Goal: Navigation & Orientation: Find specific page/section

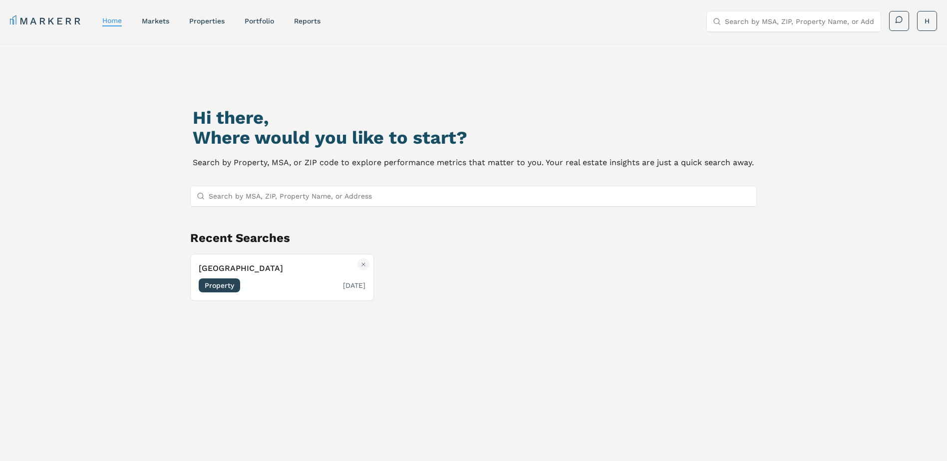
click at [269, 292] on div "Property 06/05/2025" at bounding box center [282, 286] width 167 height 14
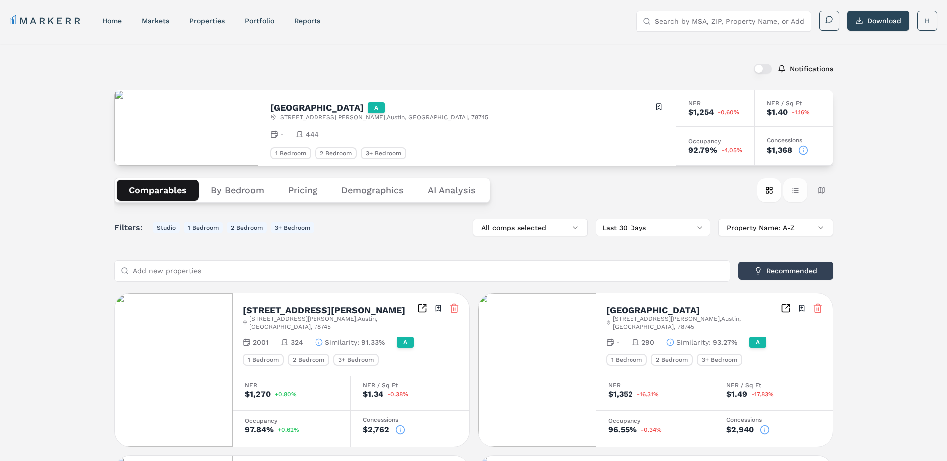
click at [800, 193] on button "Table view" at bounding box center [795, 190] width 24 height 24
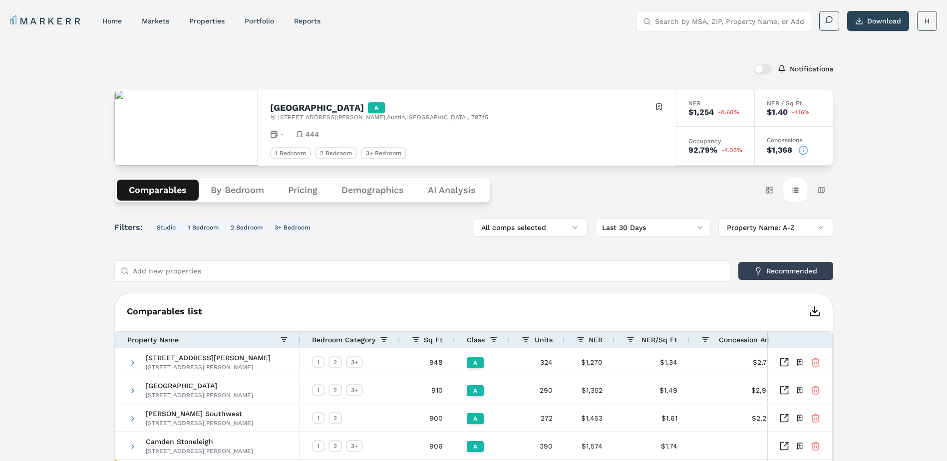
scroll to position [100, 0]
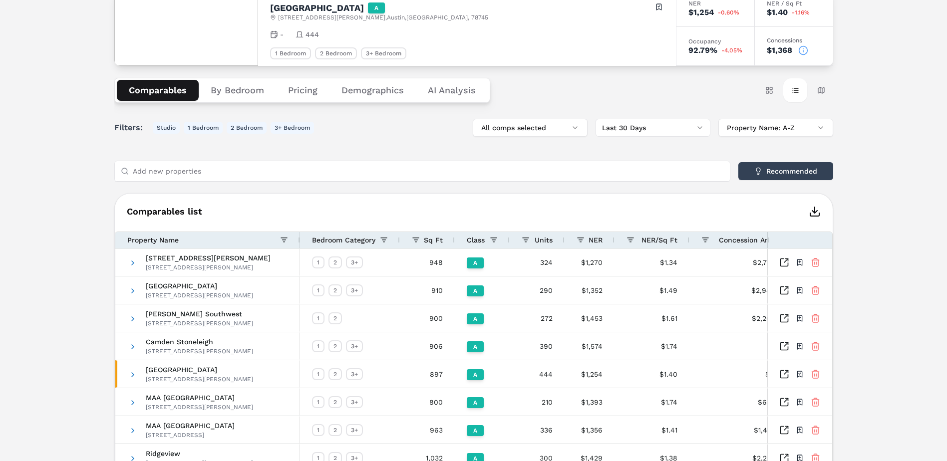
click at [811, 212] on icon "button" at bounding box center [815, 212] width 12 height 12
